Goal: Information Seeking & Learning: Learn about a topic

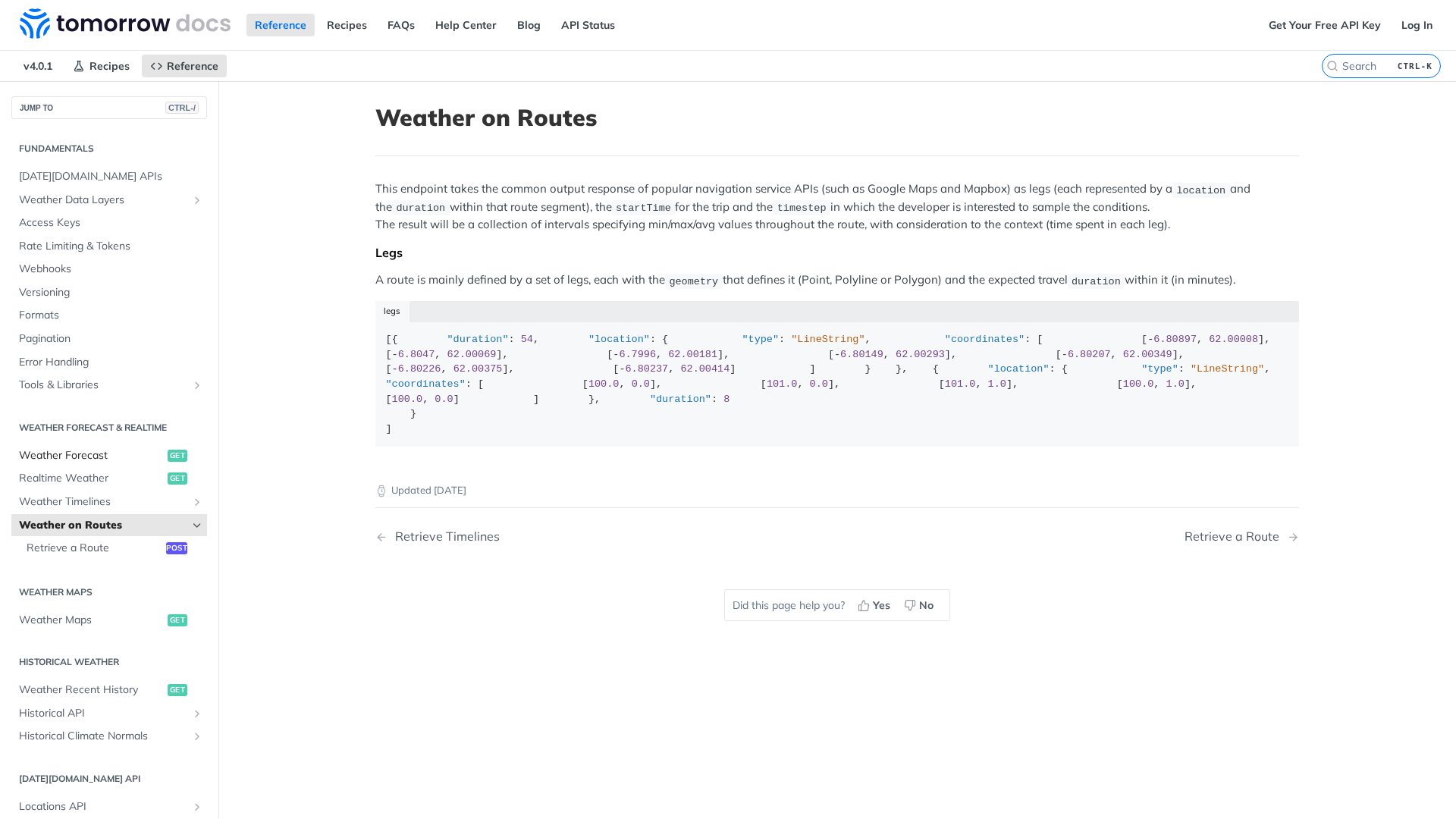
click at [91, 457] on span "Weather Forecast" at bounding box center [91, 456] width 145 height 15
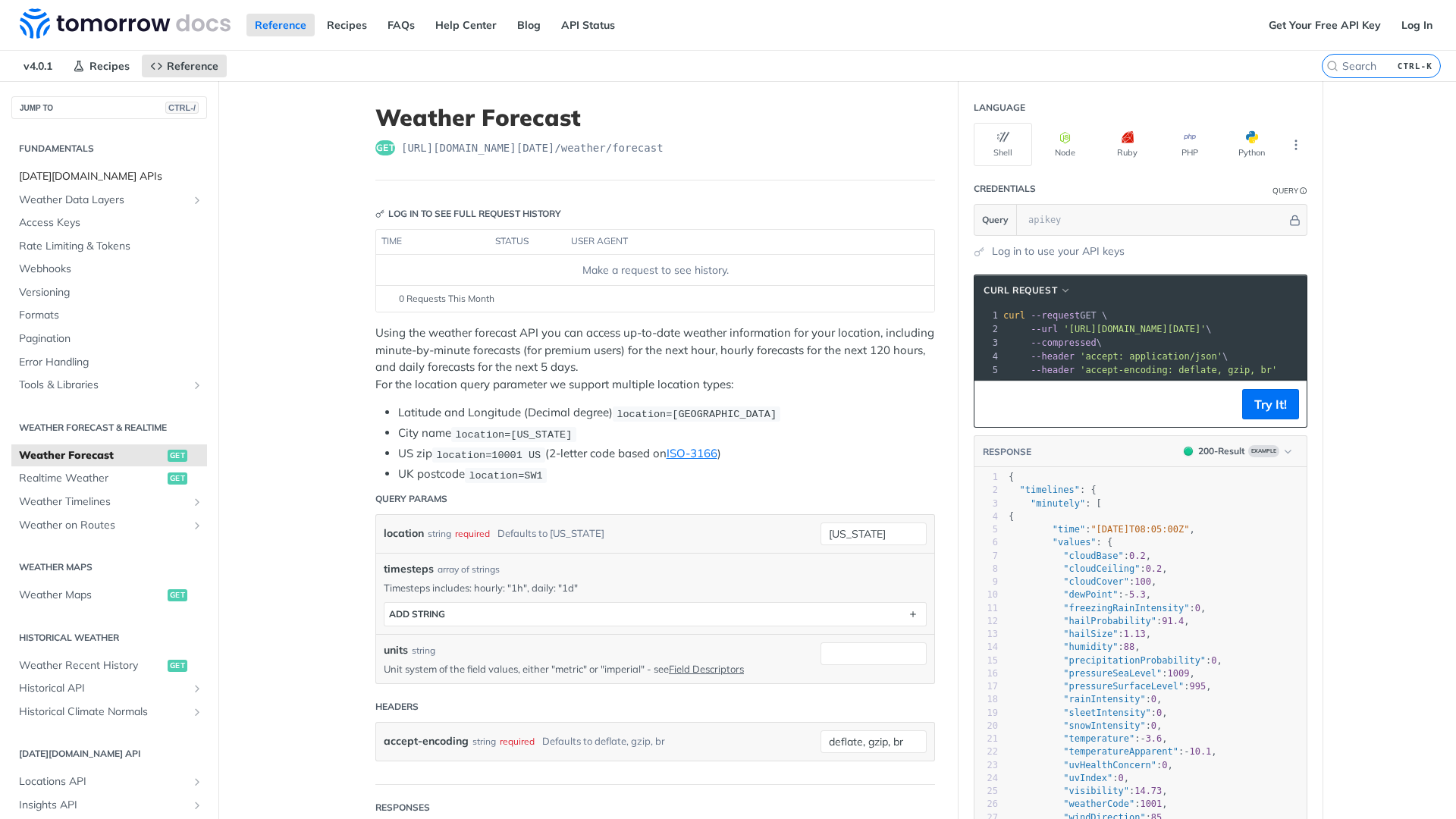
click at [51, 188] on link "Tomorrow.io APIs" at bounding box center [109, 177] width 196 height 23
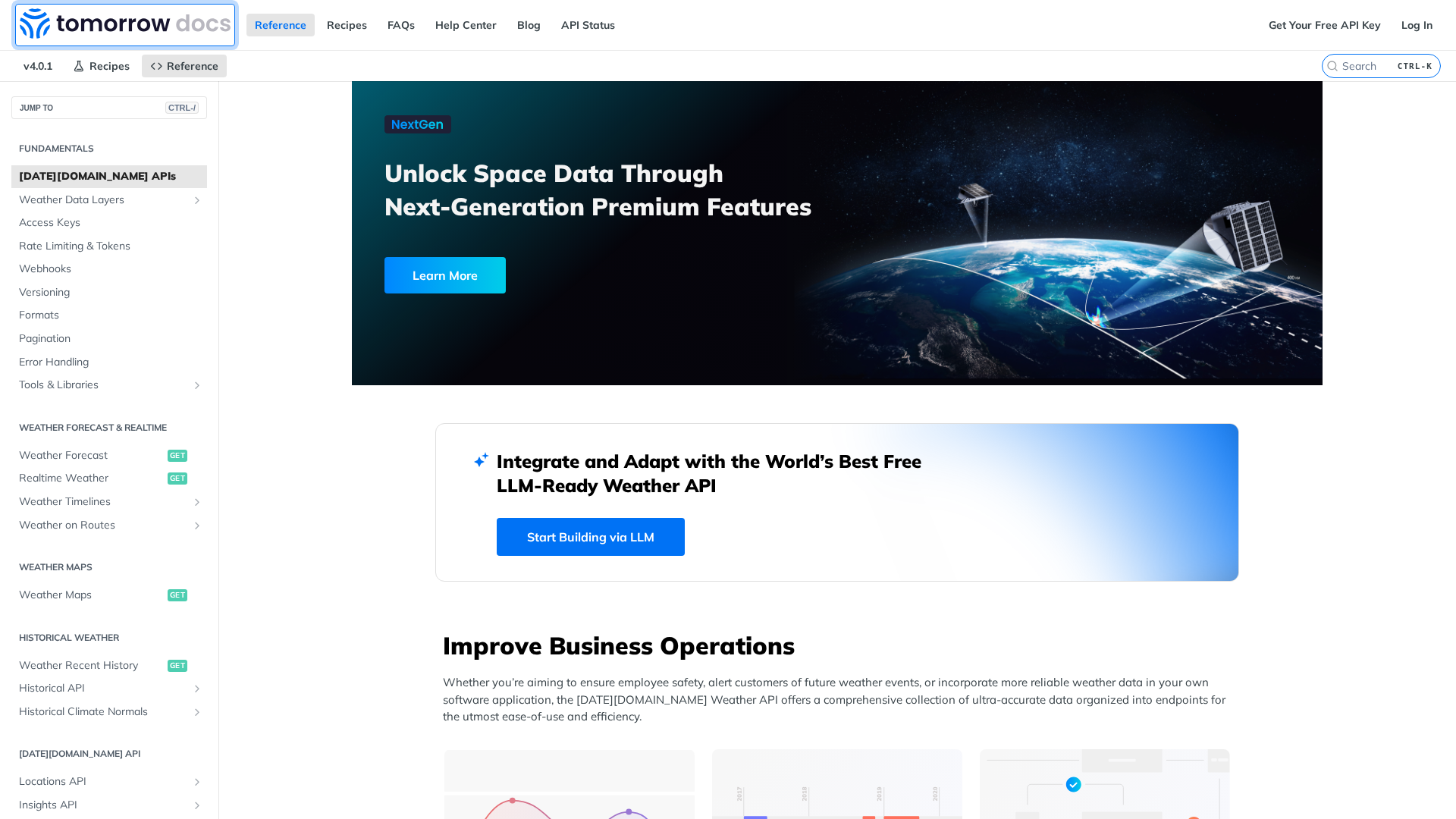
click at [213, 21] on img at bounding box center [125, 23] width 211 height 30
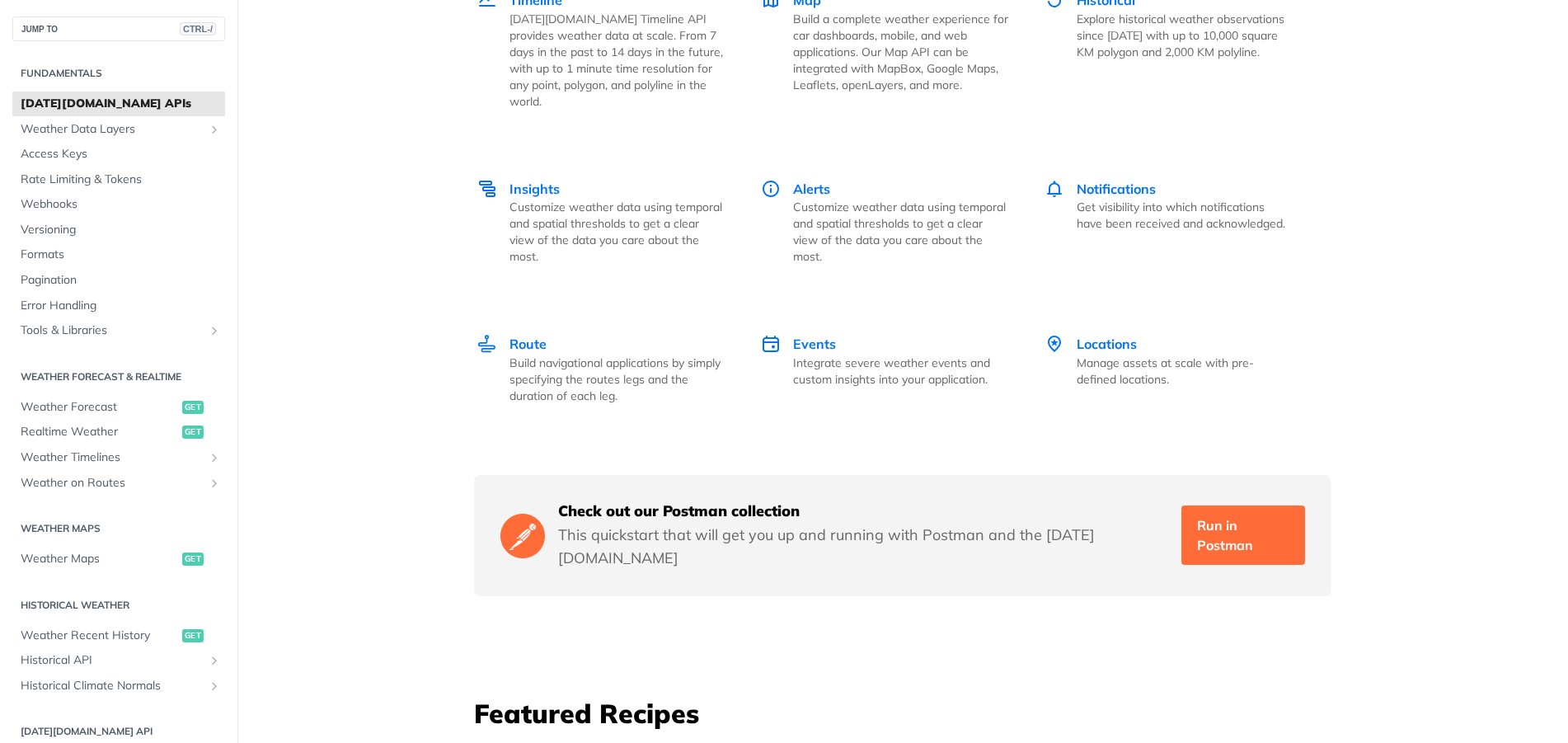
scroll to position [1980, 0]
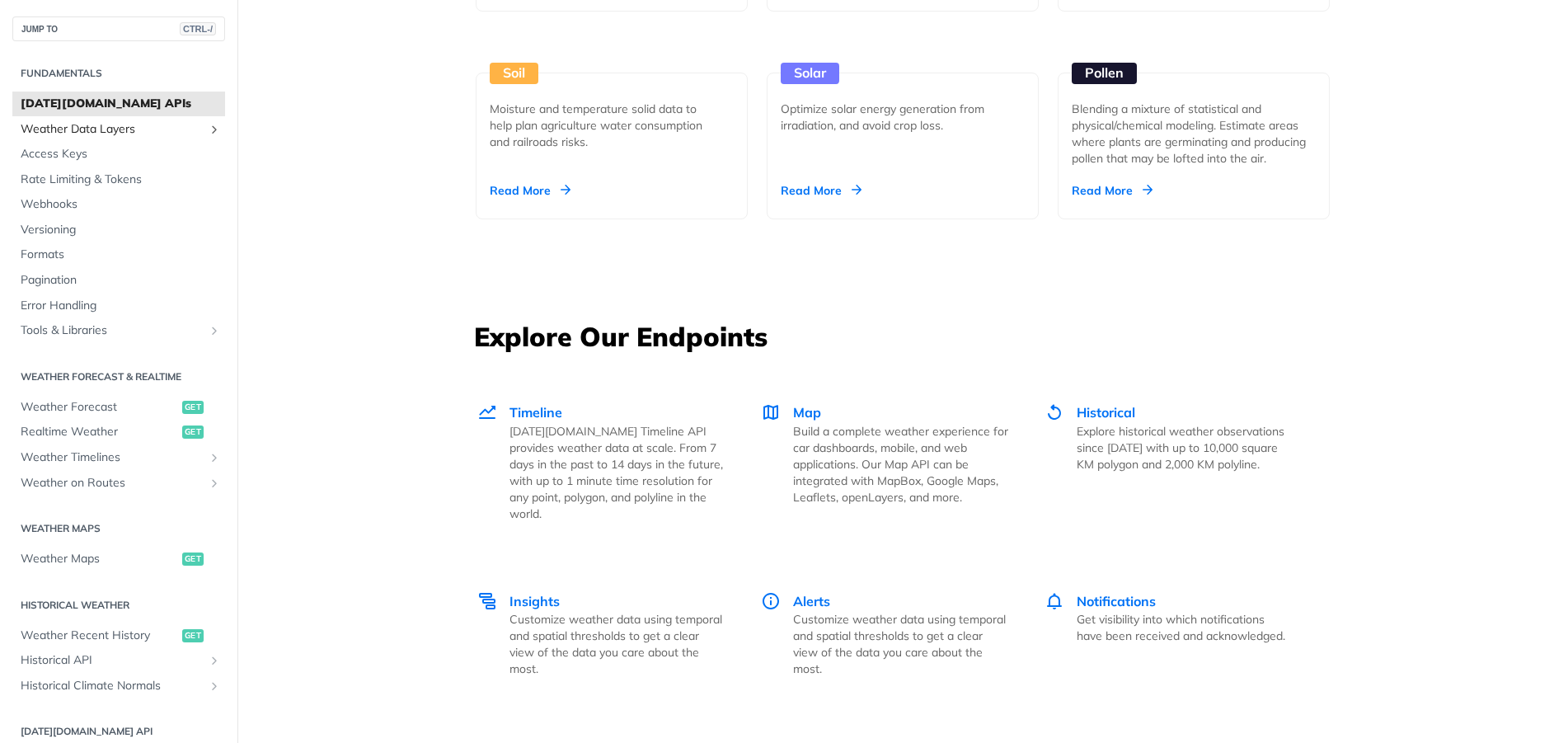
click at [88, 129] on span "Weather Data Layers" at bounding box center [112, 129] width 183 height 16
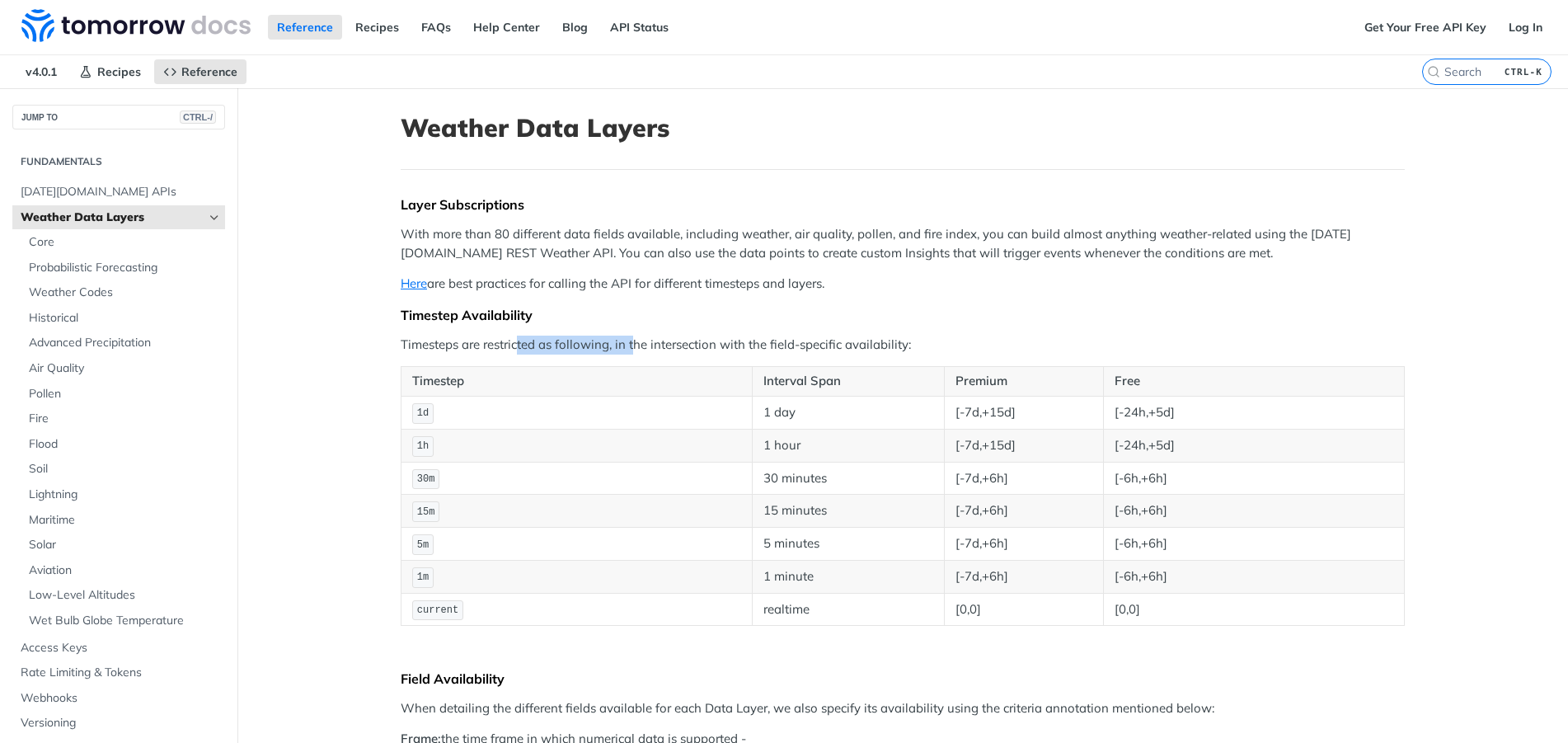
drag, startPoint x: 514, startPoint y: 349, endPoint x: 628, endPoint y: 342, distance: 114.2
click at [628, 342] on p "Timesteps are restricted as following, in the intersection with the field-speci…" at bounding box center [903, 345] width 1004 height 19
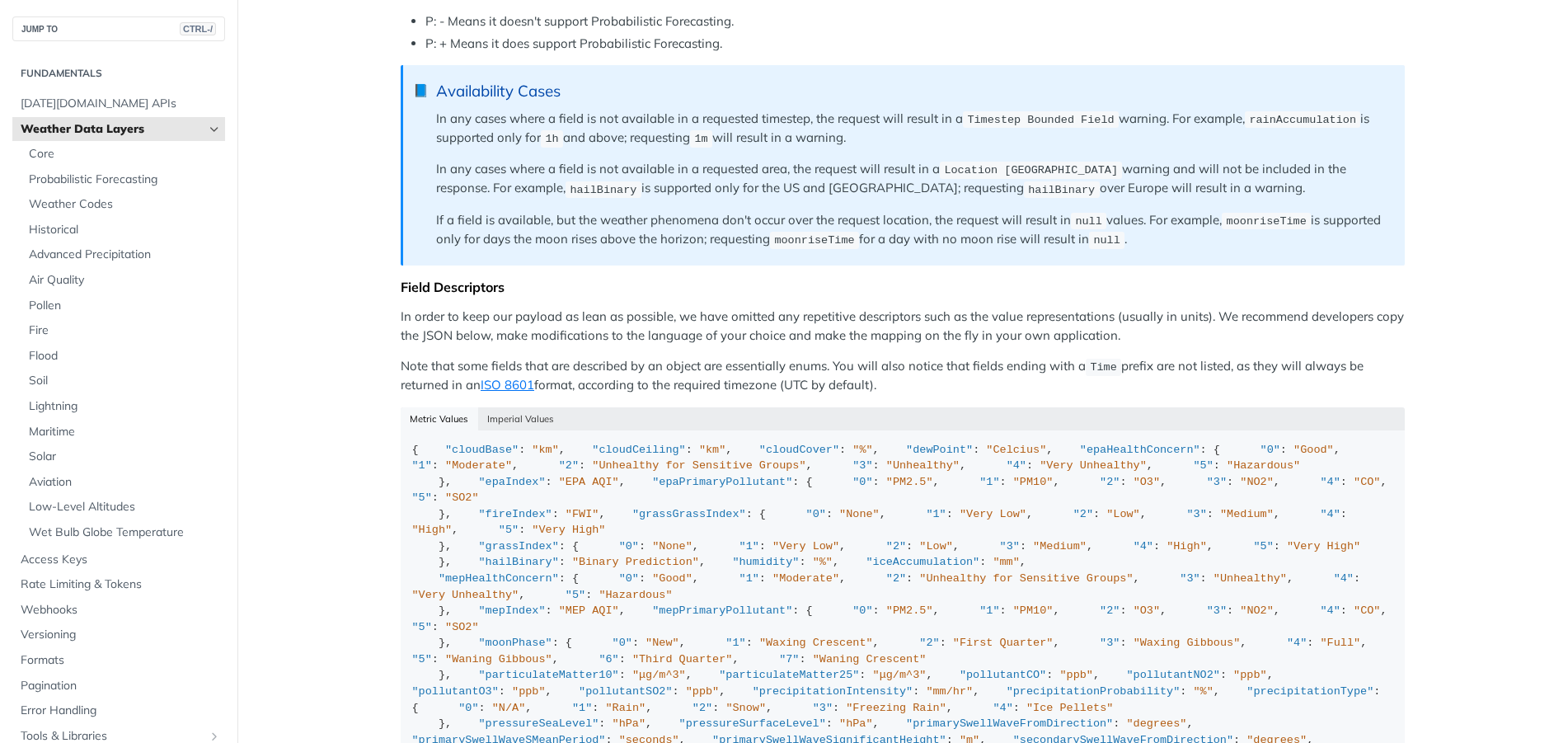
click at [326, 418] on main "JUMP TO CTRL-/ Fundamentals Tomorrow.io APIs Weather Data Layers Core Probabili…" at bounding box center [784, 99] width 1568 height 2497
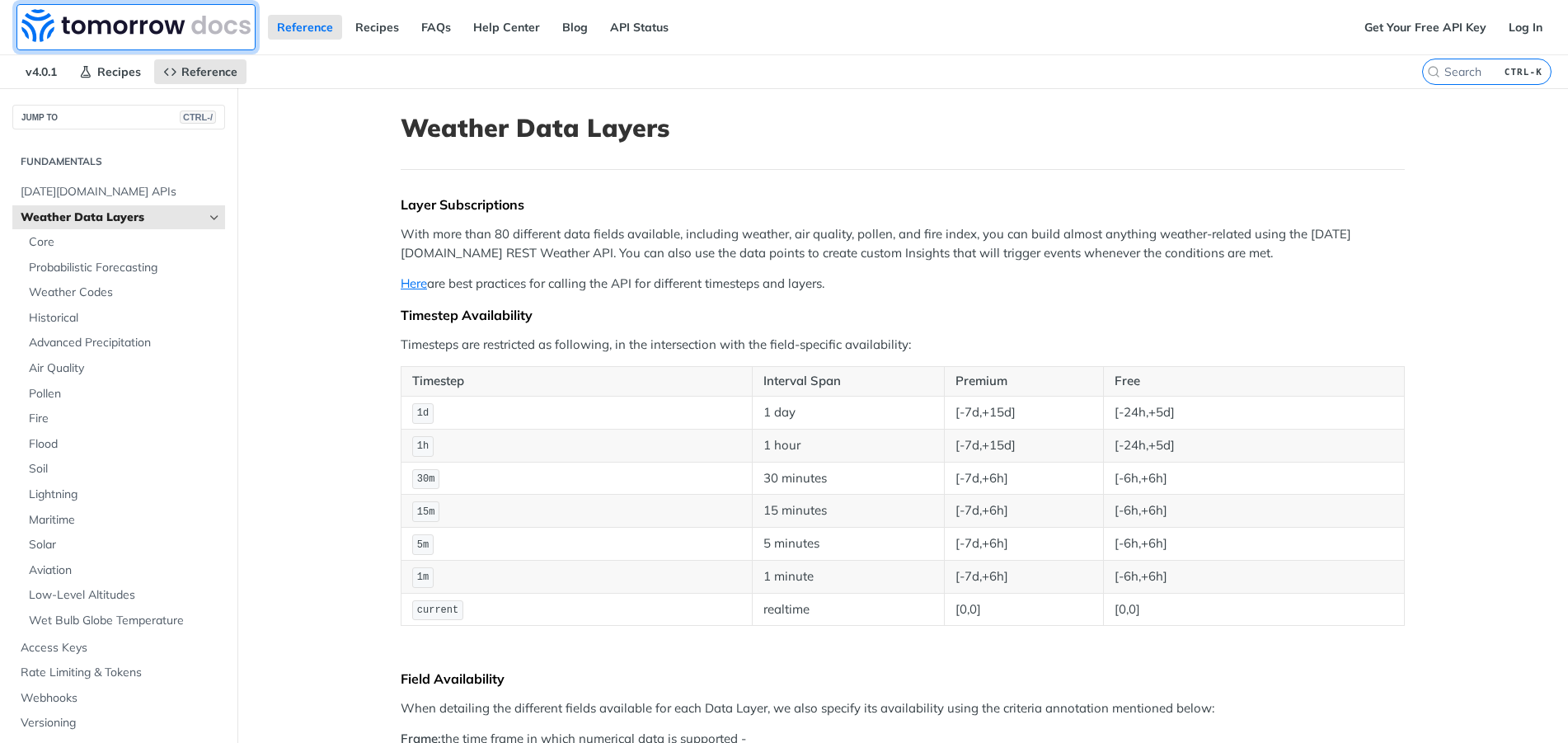
click at [114, 29] on img at bounding box center [136, 25] width 229 height 33
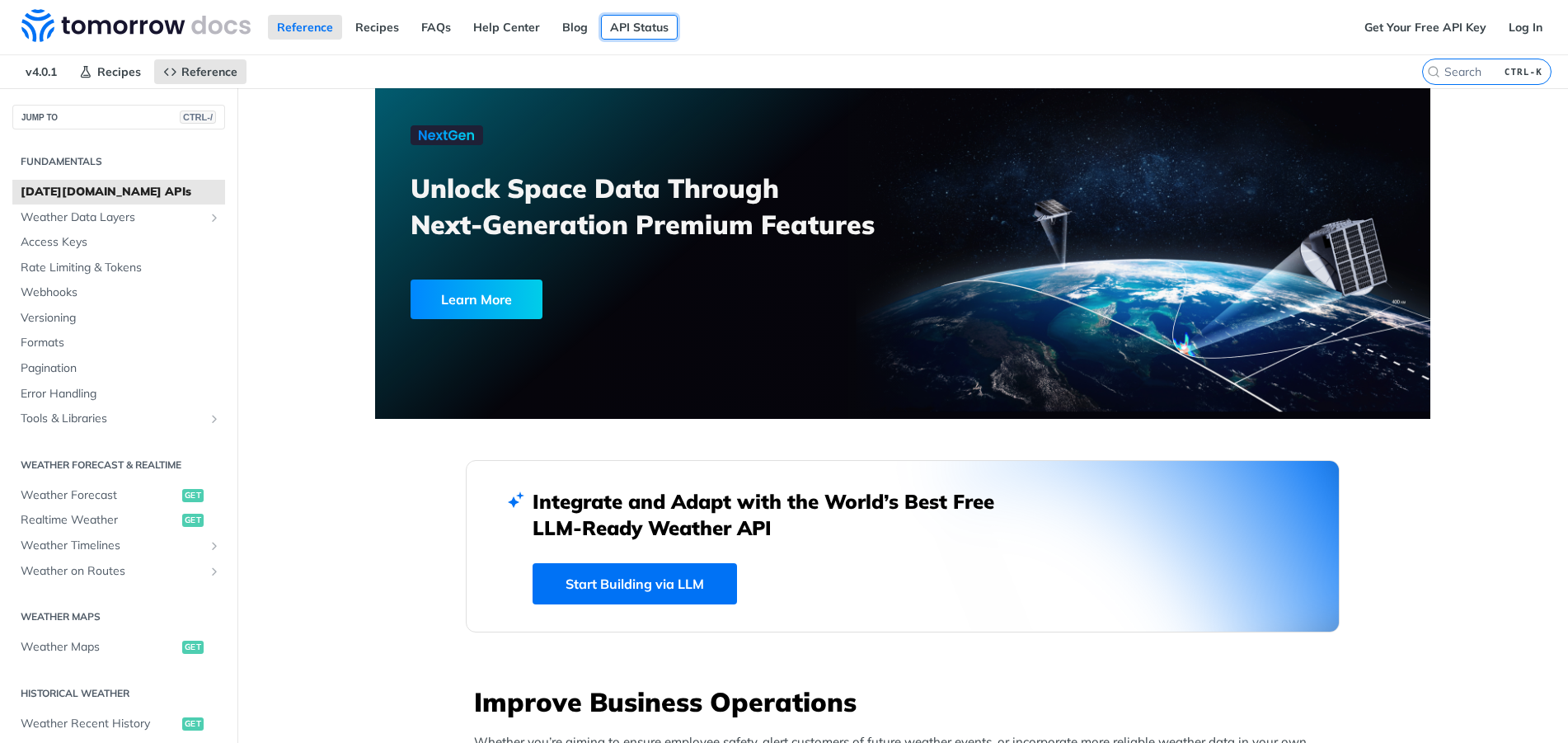
click at [616, 24] on link "API Status" at bounding box center [639, 27] width 77 height 25
click at [430, 27] on link "FAQs" at bounding box center [436, 27] width 48 height 25
click at [439, 27] on link "FAQs" at bounding box center [436, 27] width 48 height 25
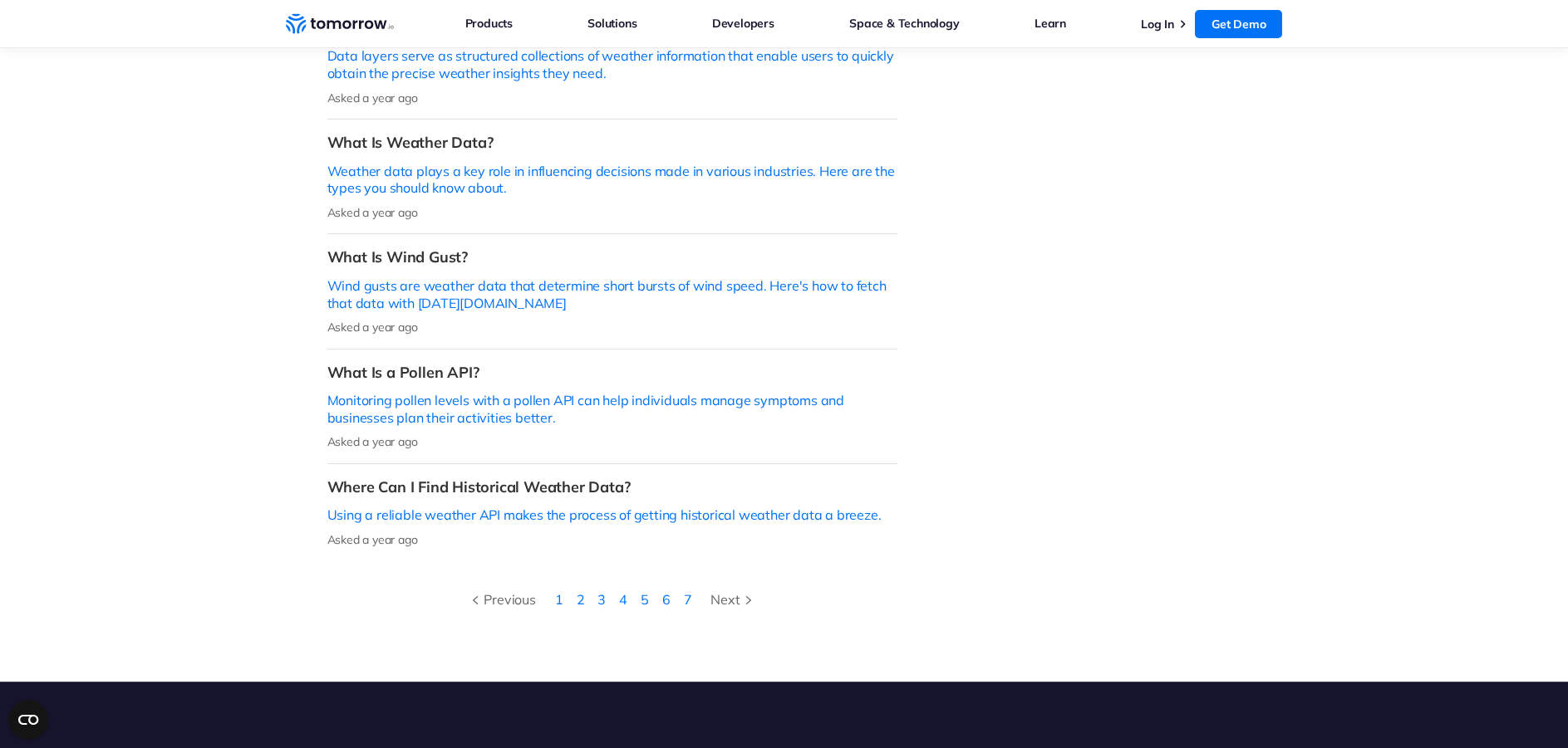
scroll to position [498, 0]
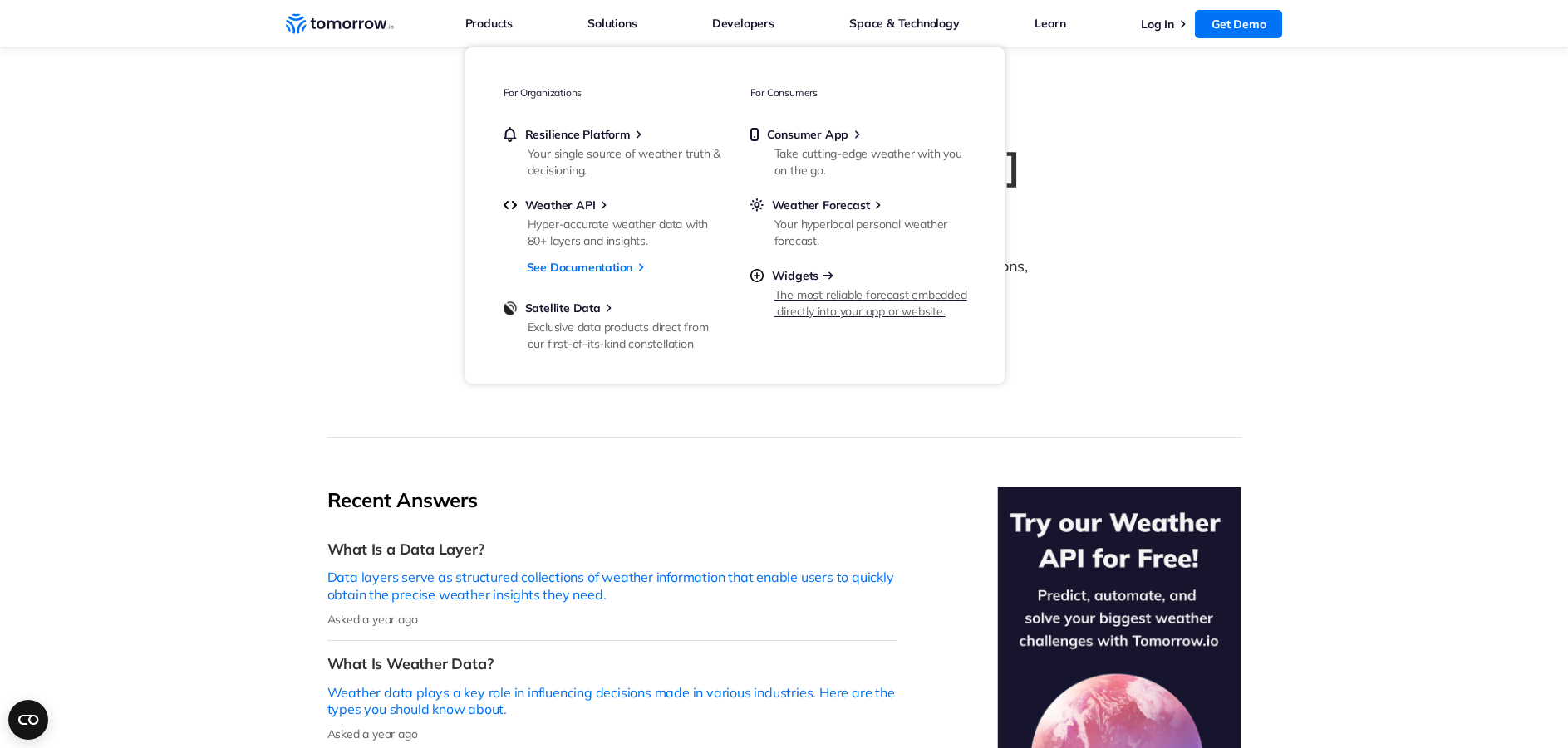
click at [821, 280] on div "Widgets" at bounding box center [858, 275] width 216 height 15
click at [556, 142] on span "Resilience Platform" at bounding box center [578, 134] width 105 height 15
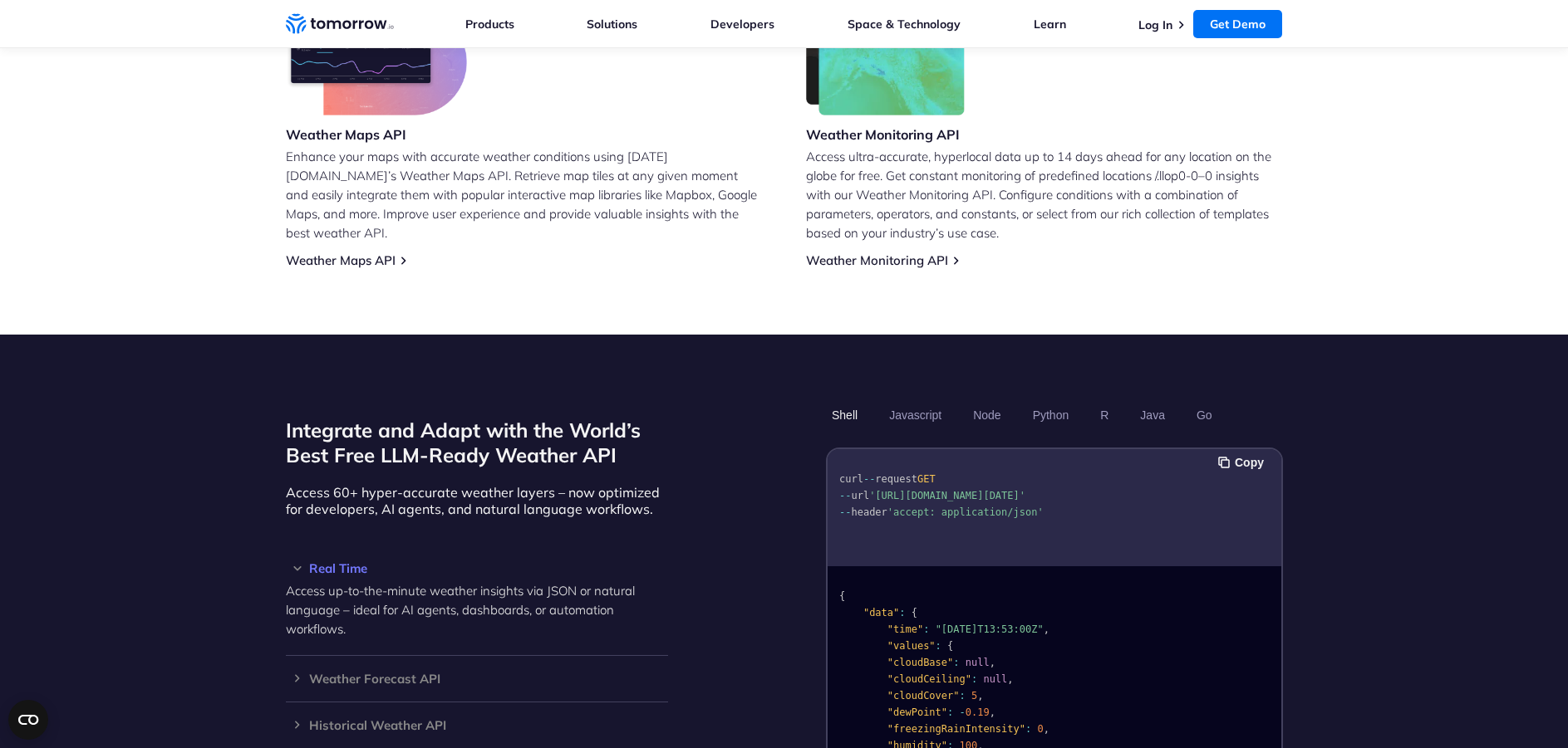
scroll to position [998, 0]
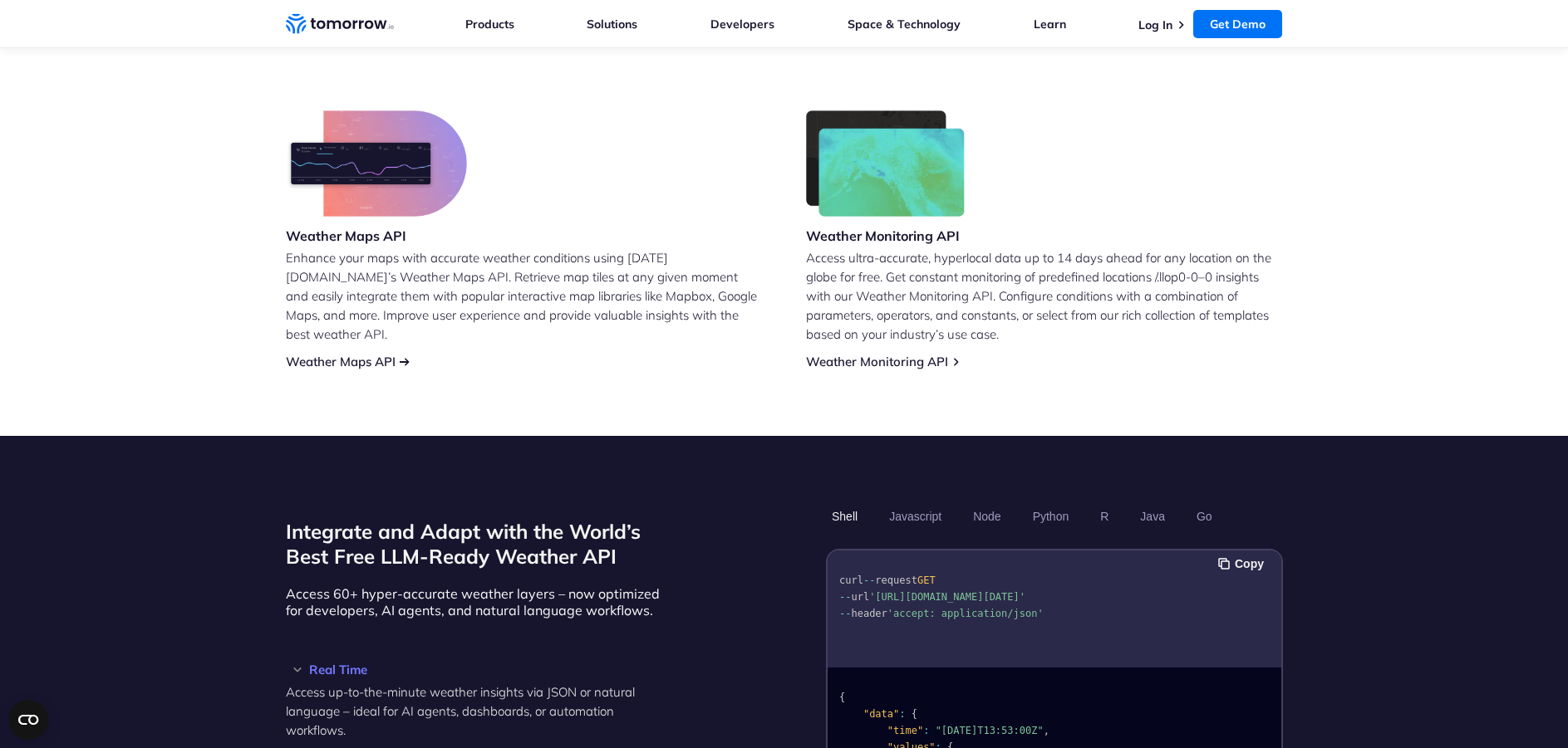
click at [326, 354] on link "Weather Maps API" at bounding box center [341, 361] width 110 height 16
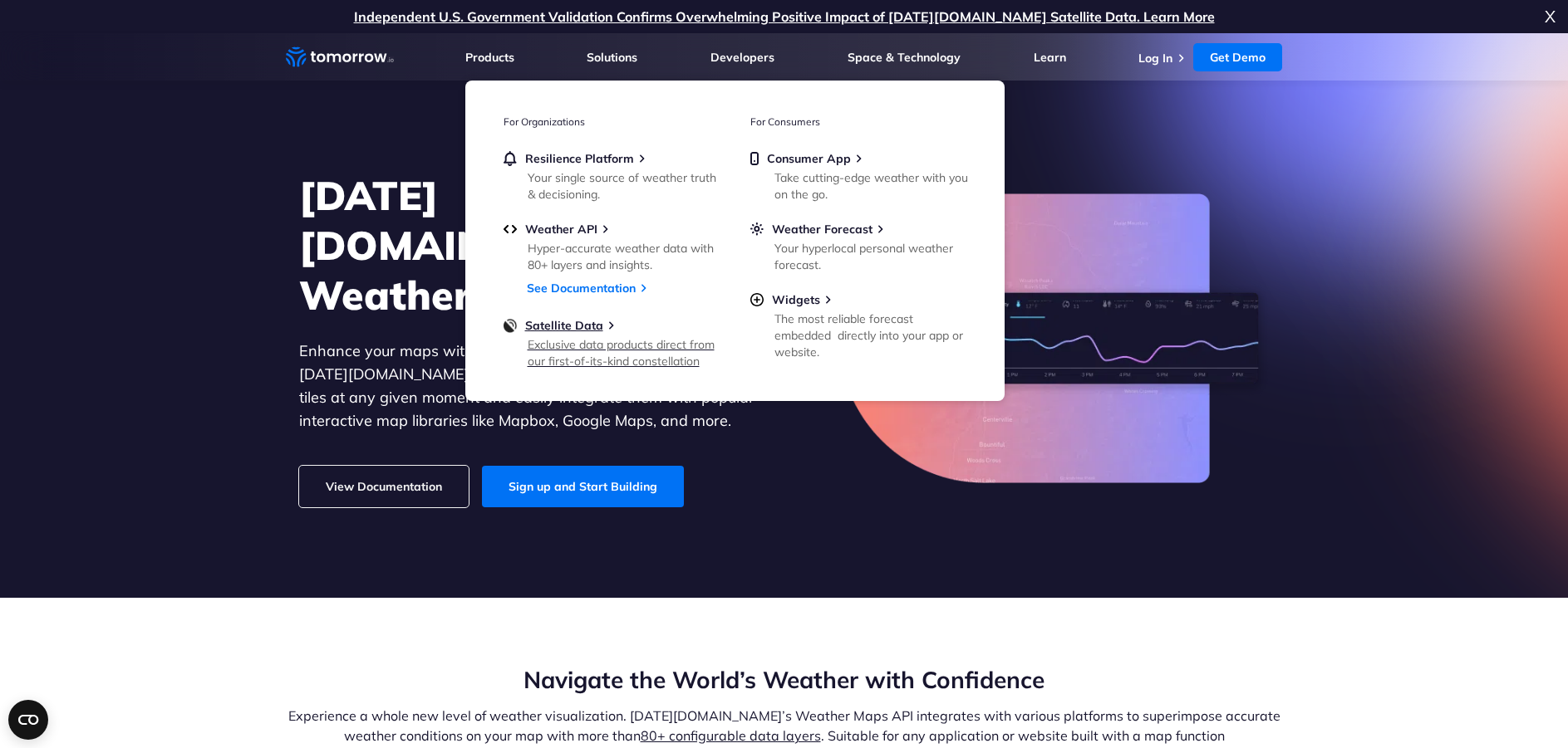
click at [547, 336] on div "Exclusive data products direct from our first-of-its-kind constellation" at bounding box center [625, 353] width 193 height 33
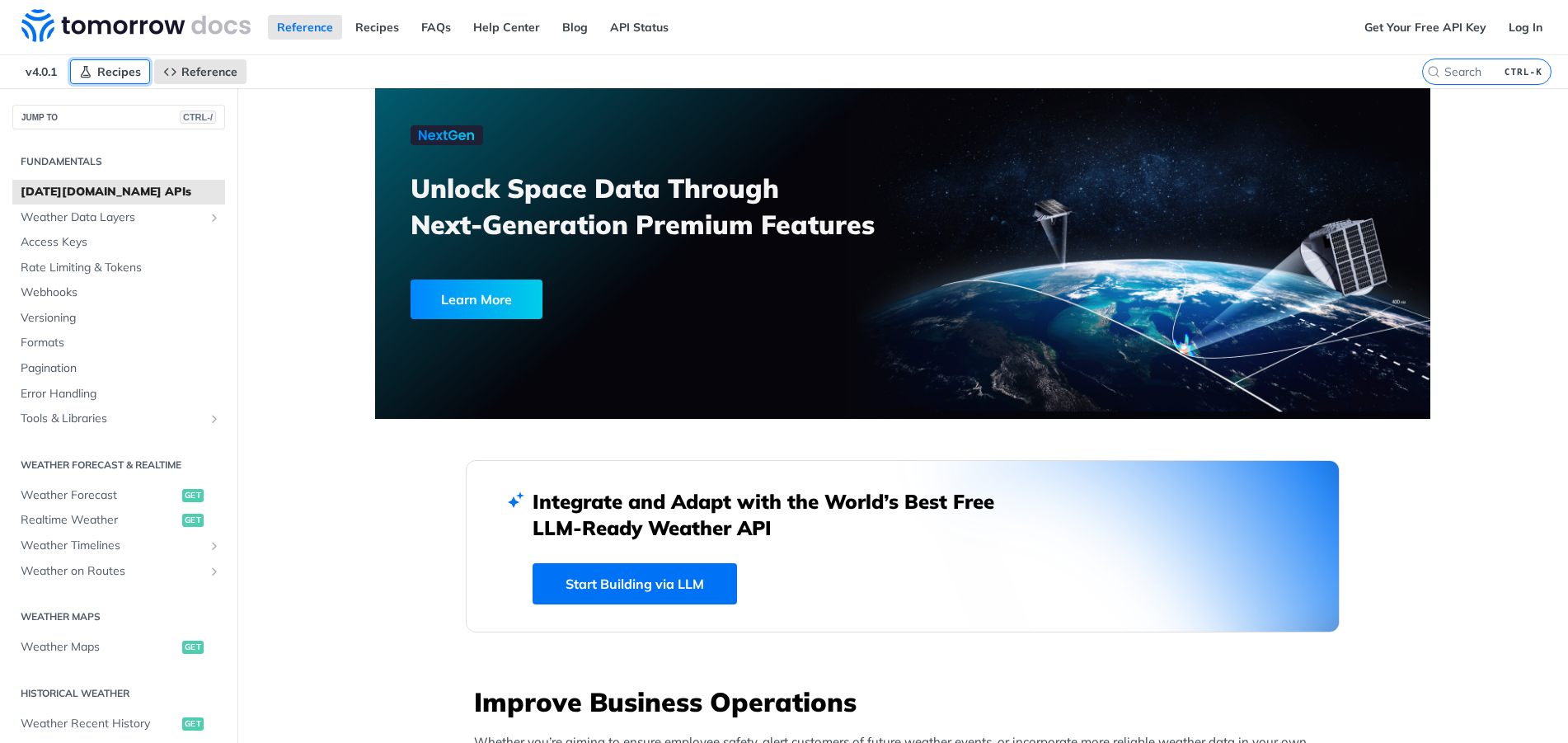
click at [136, 74] on span "Recipes" at bounding box center [119, 71] width 44 height 15
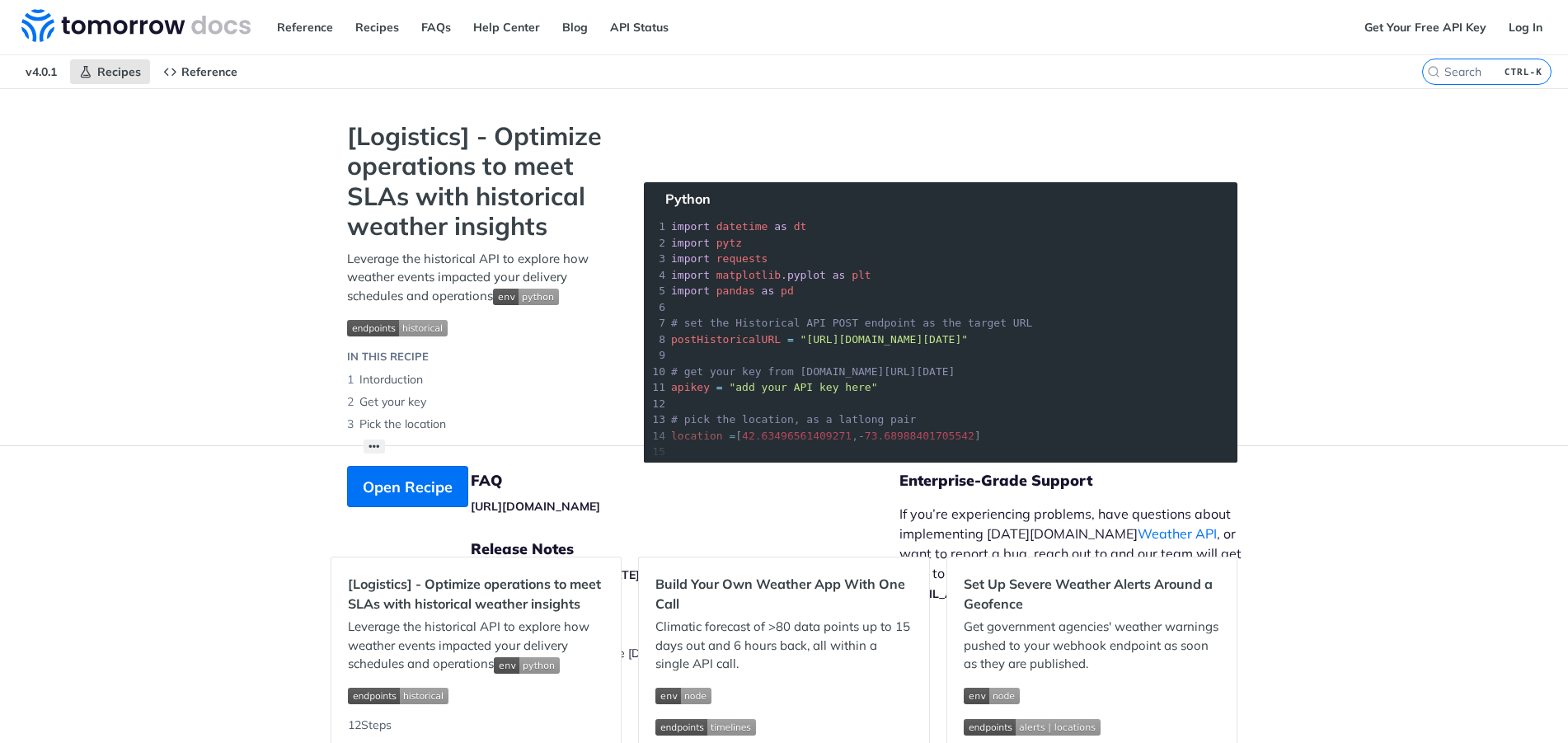
click at [50, 74] on span "v4.0.1" at bounding box center [41, 72] width 49 height 25
click at [1397, 27] on link "Get Your Free API Key" at bounding box center [1425, 27] width 140 height 25
click at [456, 33] on link "FAQs" at bounding box center [436, 27] width 48 height 25
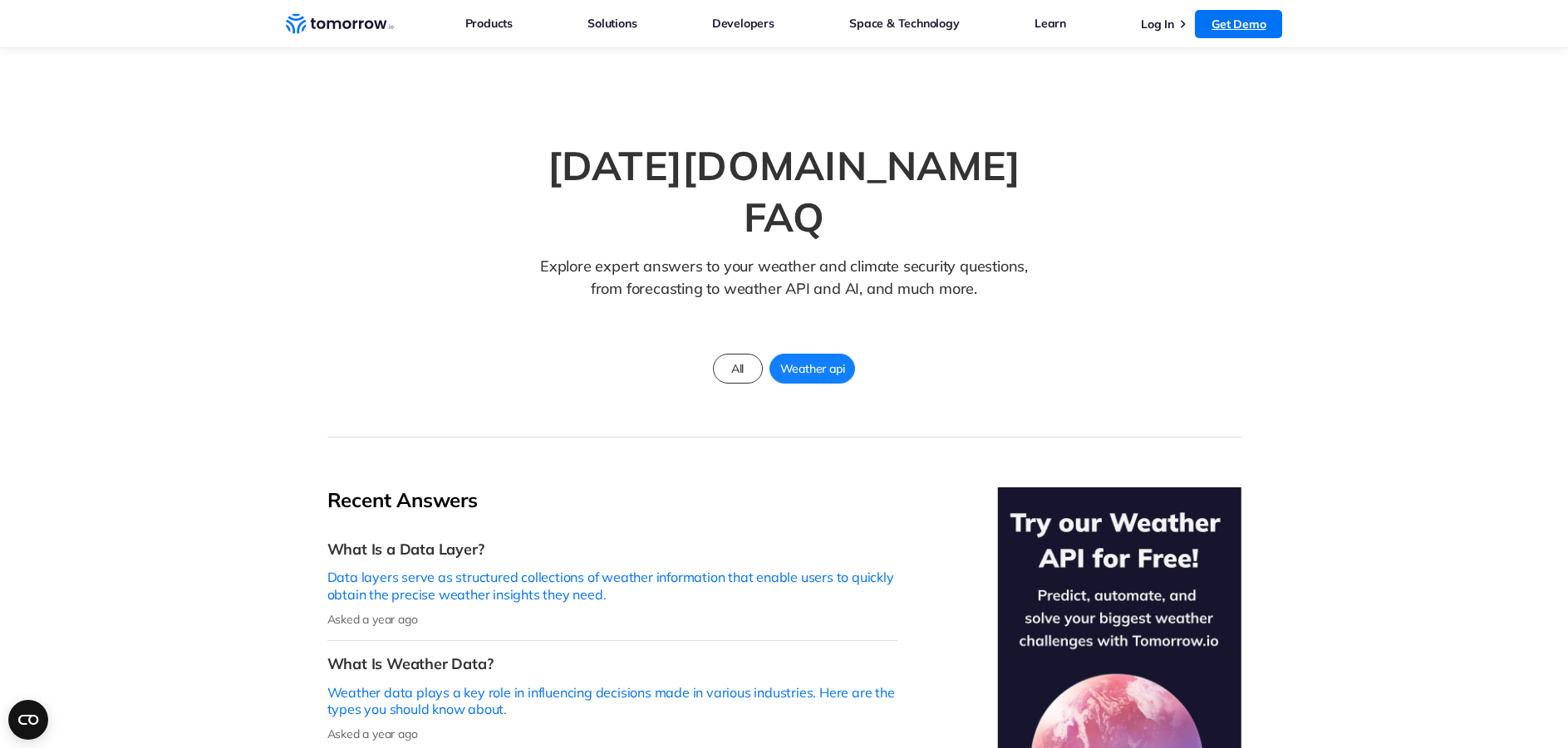
click at [1236, 28] on link "Get Demo" at bounding box center [1239, 24] width 87 height 28
